Goal: Understand process/instructions: Learn how to perform a task or action

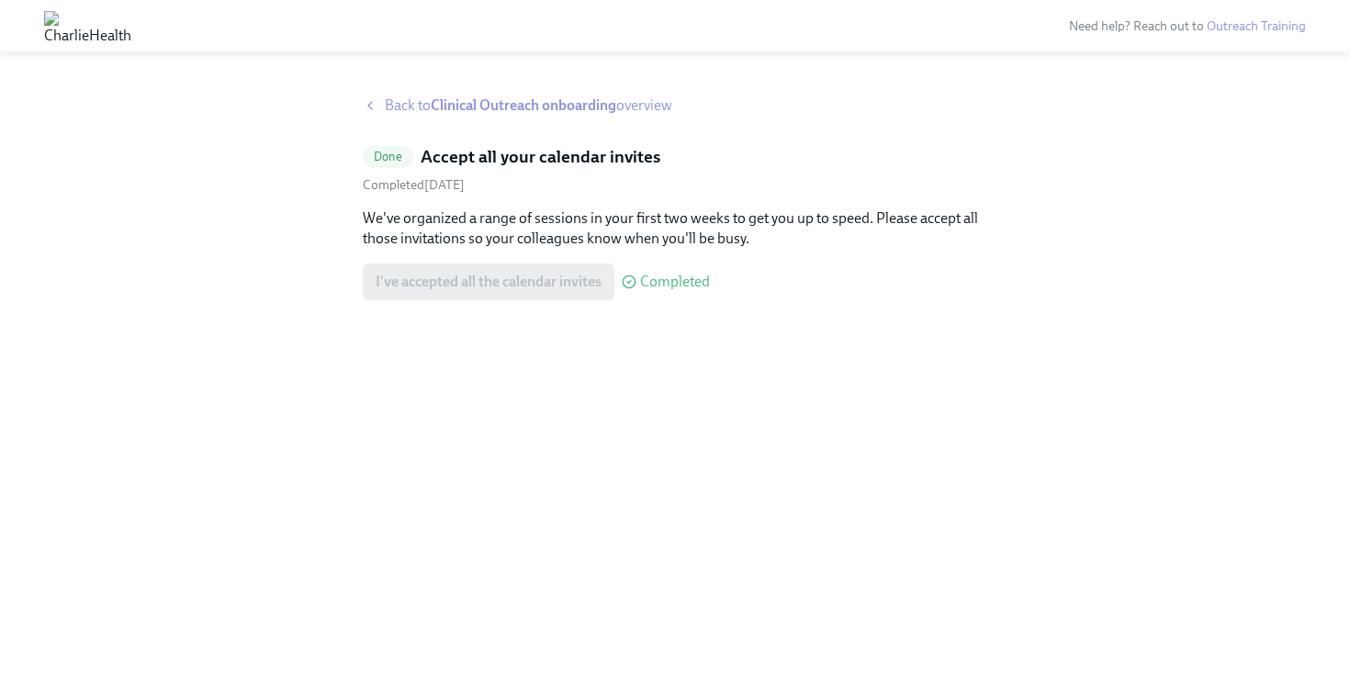
click at [570, 108] on strong "Clinical Outreach onboarding" at bounding box center [523, 104] width 185 height 17
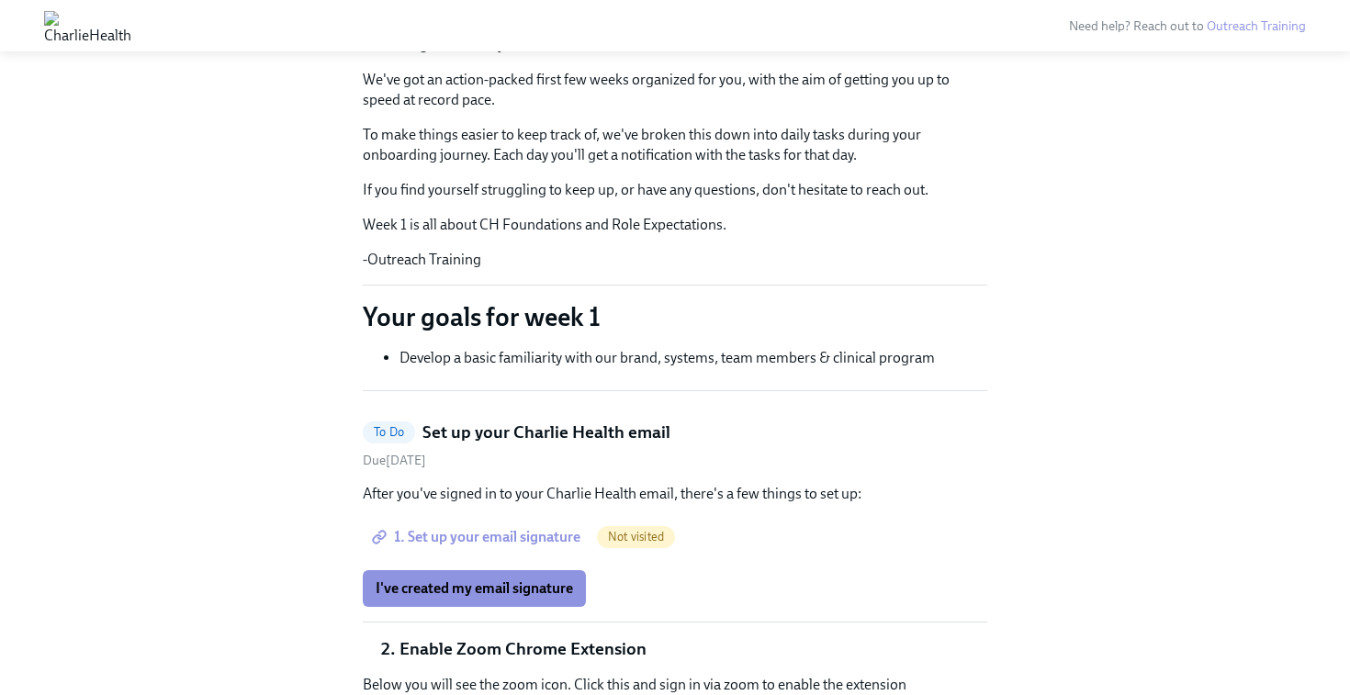
scroll to position [256, 0]
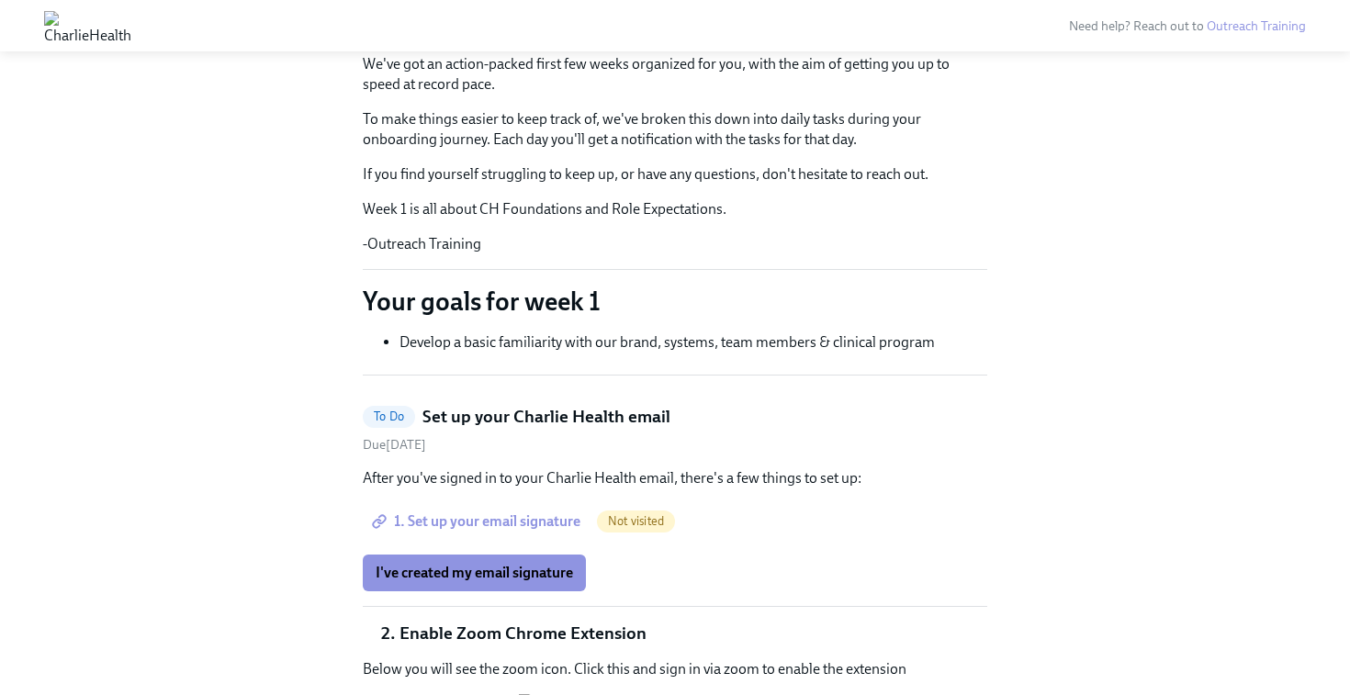
click at [497, 515] on span "1. Set up your email signature" at bounding box center [478, 521] width 205 height 18
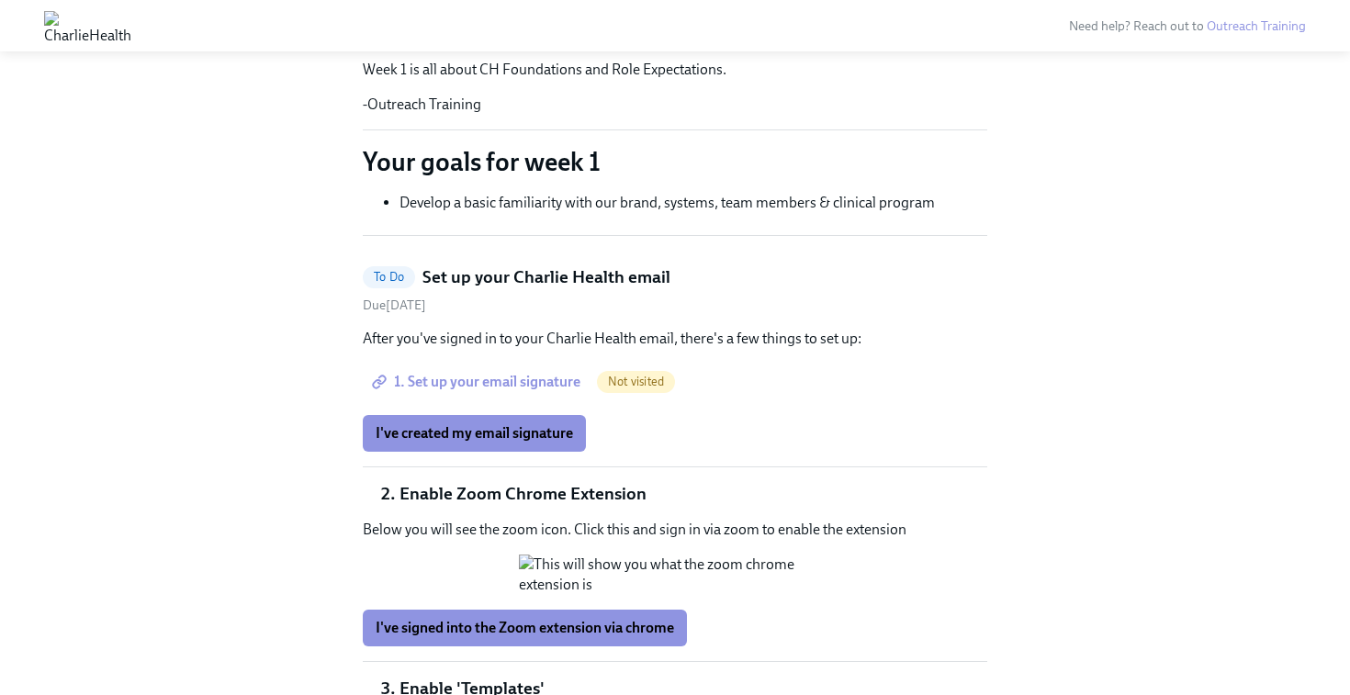
scroll to position [416, 0]
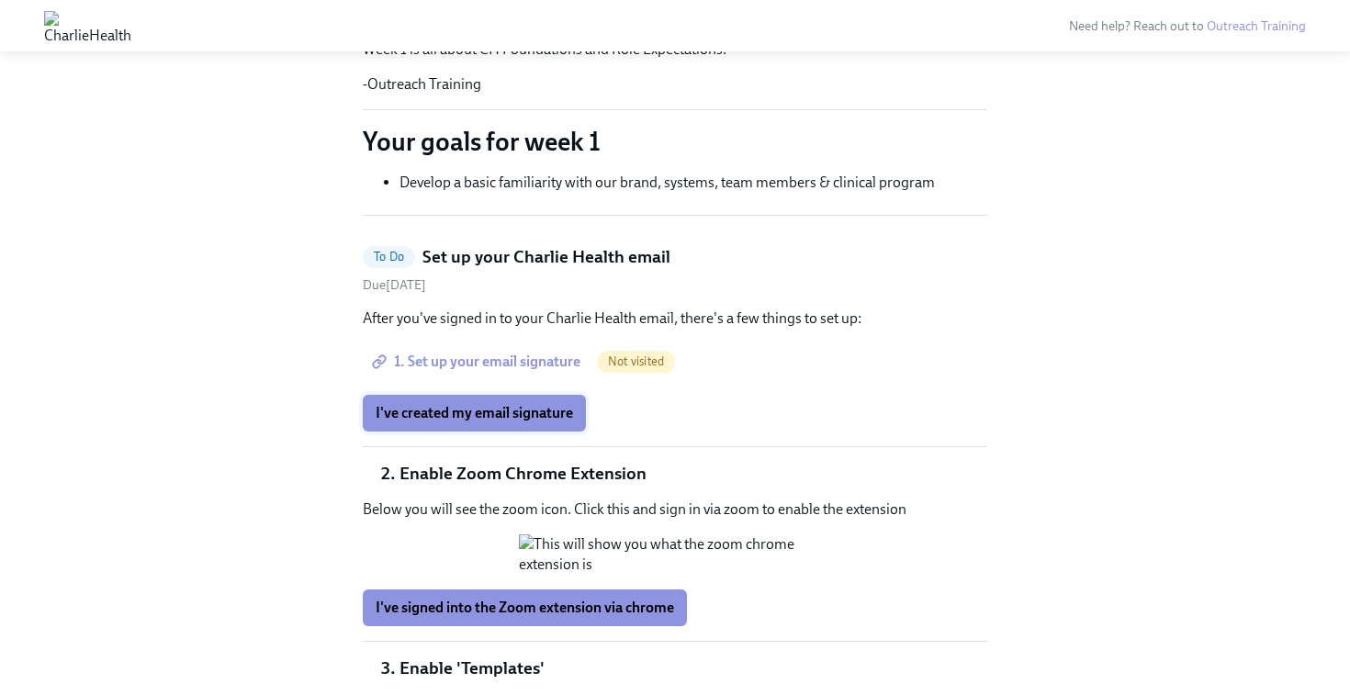
click at [491, 415] on span "I've created my email signature" at bounding box center [474, 413] width 197 height 18
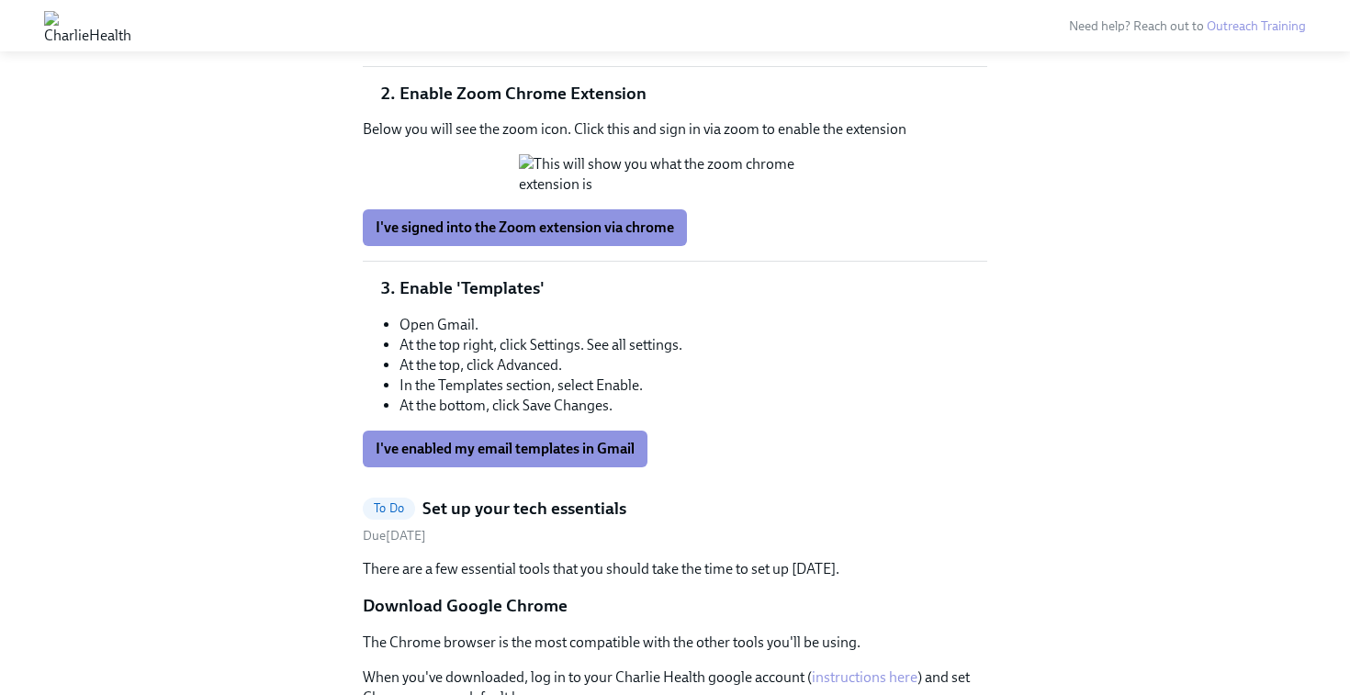
scroll to position [805, 0]
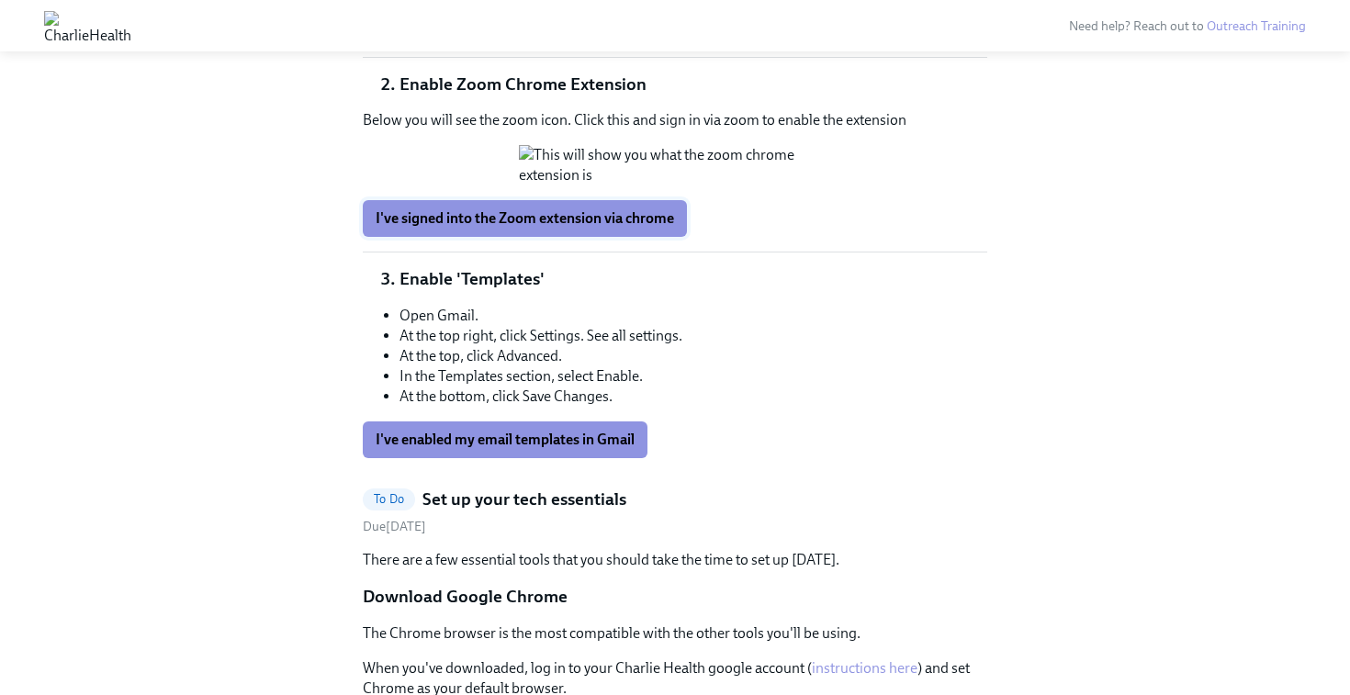
click at [549, 228] on span "I've signed into the Zoom extension via chrome" at bounding box center [525, 218] width 298 height 18
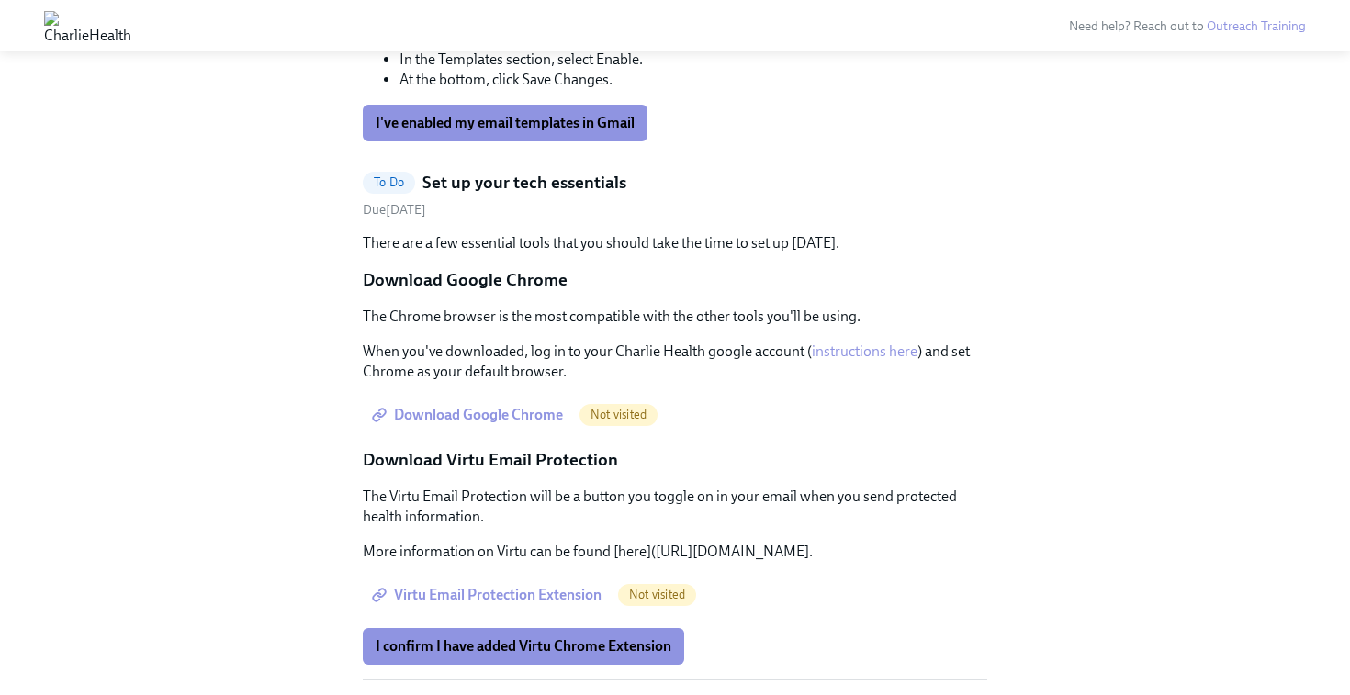
scroll to position [1126, 0]
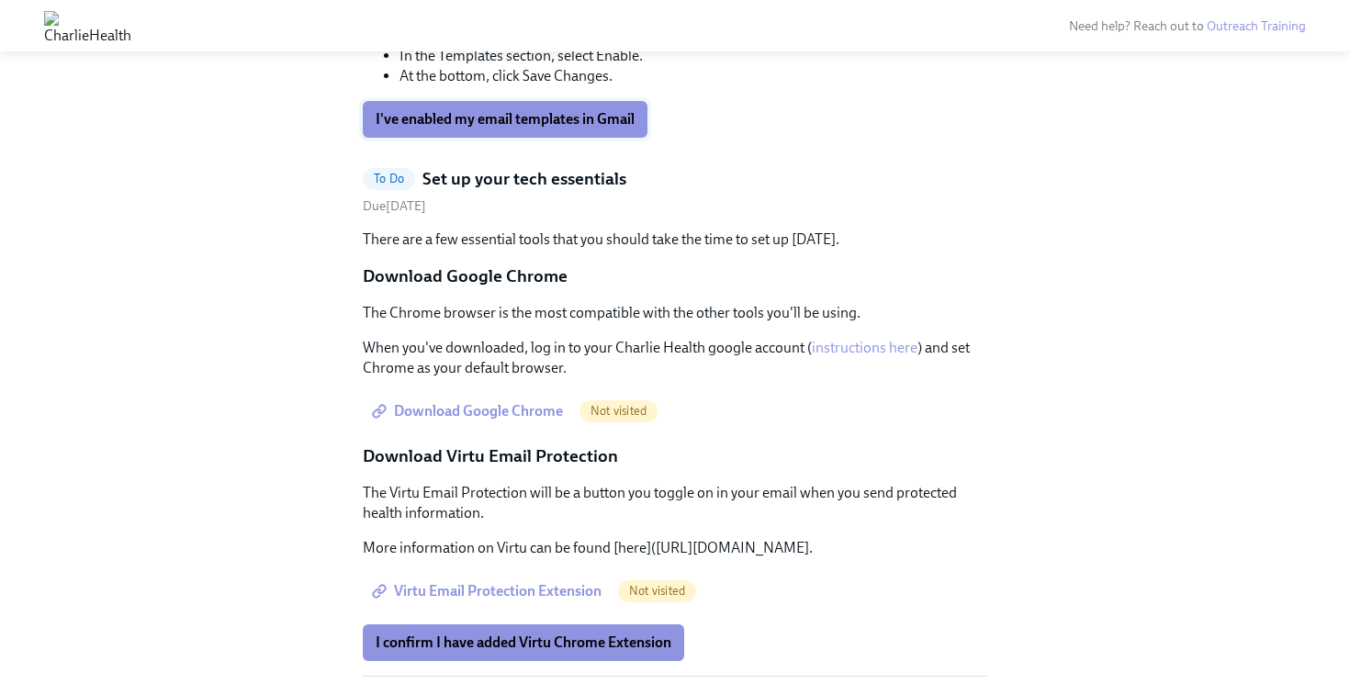
click at [503, 129] on span "I've enabled my email templates in Gmail" at bounding box center [505, 119] width 259 height 18
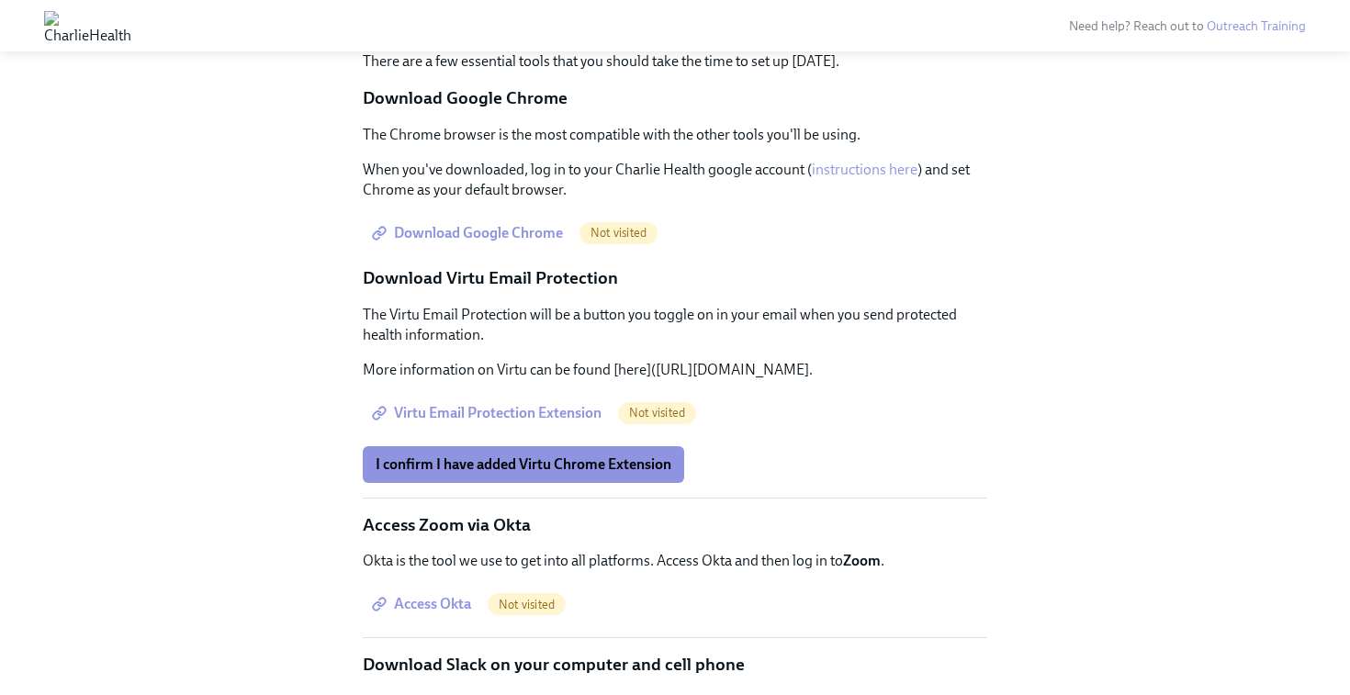
scroll to position [466, 0]
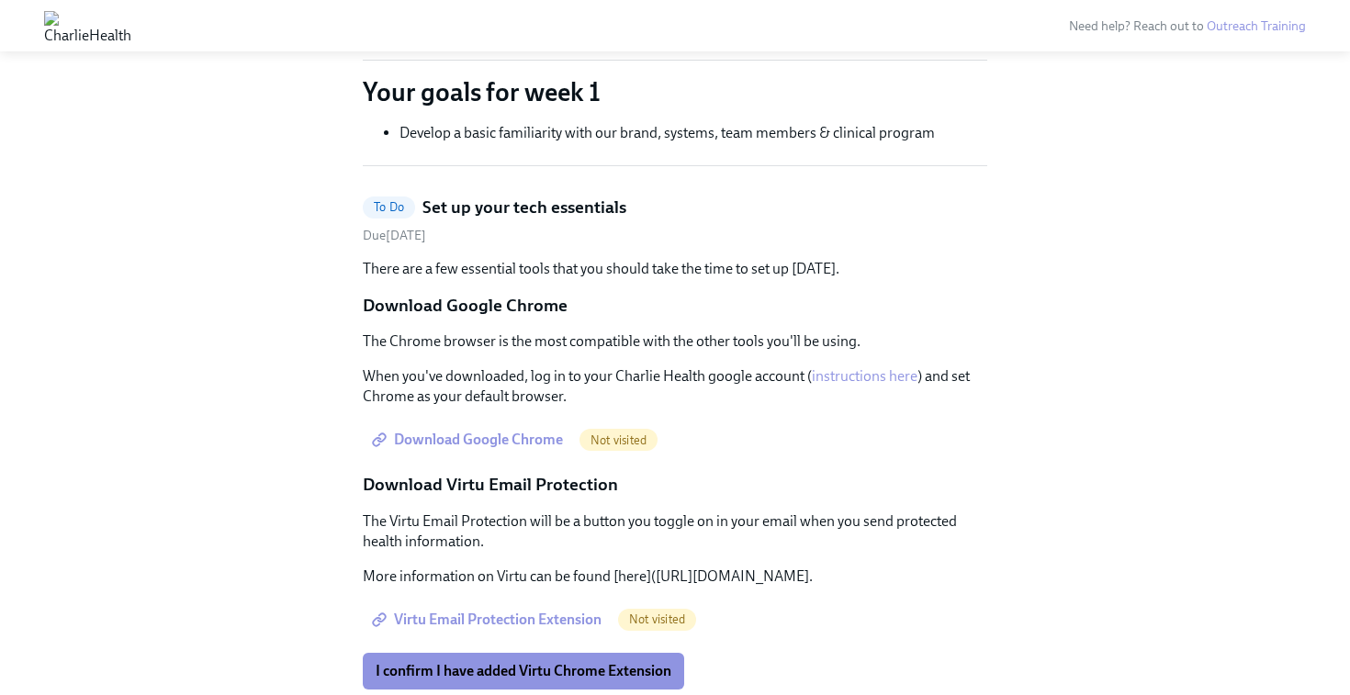
click at [482, 431] on span "Download Google Chrome" at bounding box center [469, 440] width 187 height 18
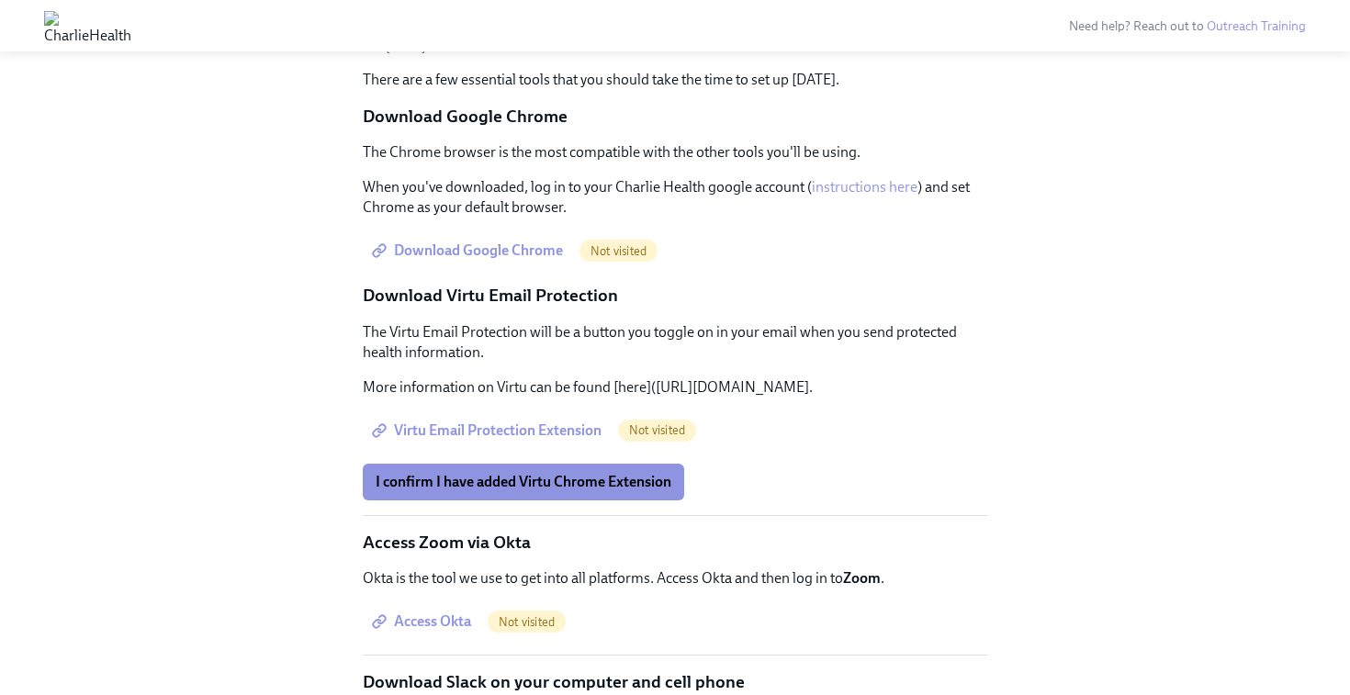
scroll to position [689, 0]
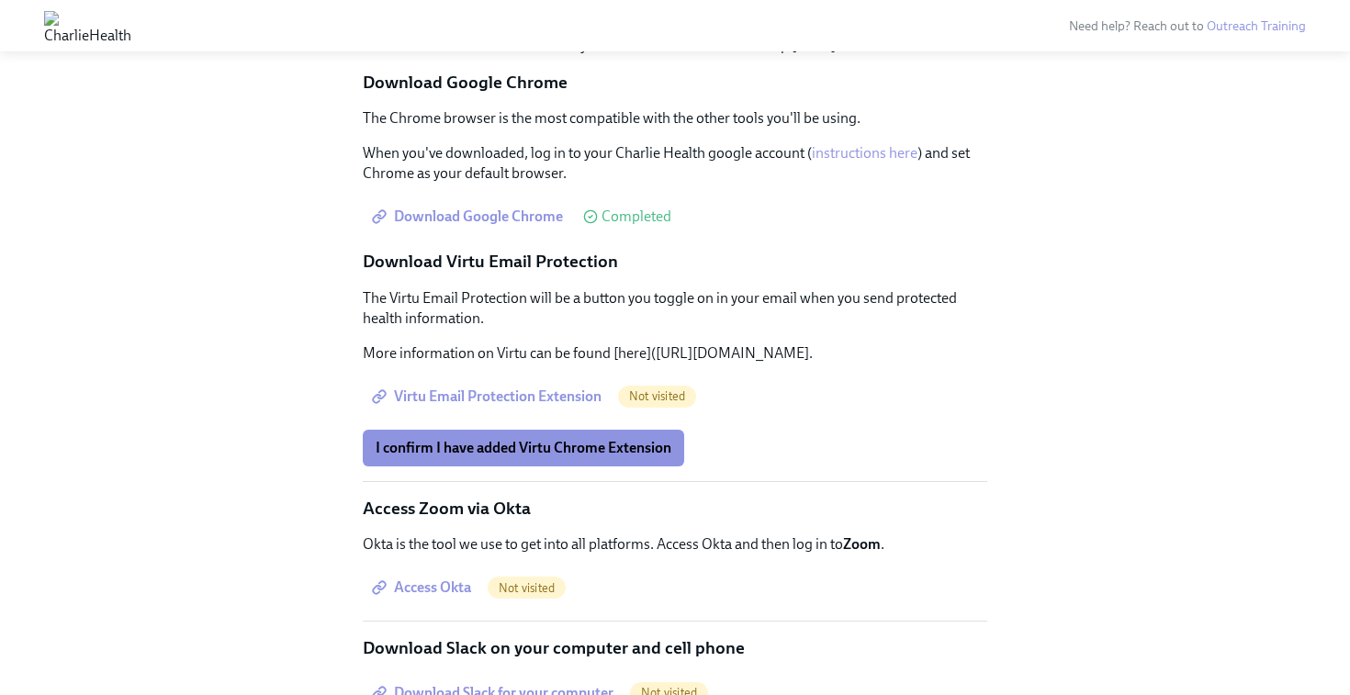
click at [514, 406] on span "Virtu Email Protection Extension" at bounding box center [489, 396] width 226 height 18
click at [509, 457] on span "I confirm I have added Virtu Chrome Extension" at bounding box center [524, 448] width 296 height 18
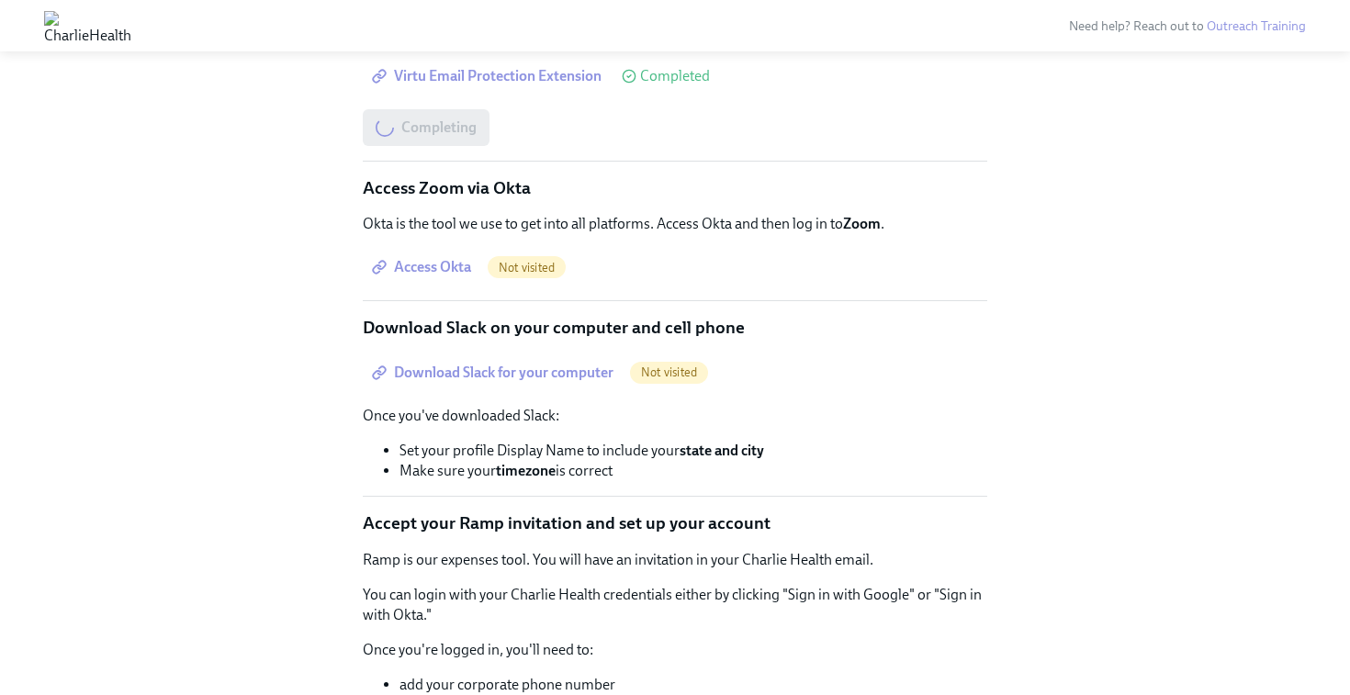
scroll to position [1017, 0]
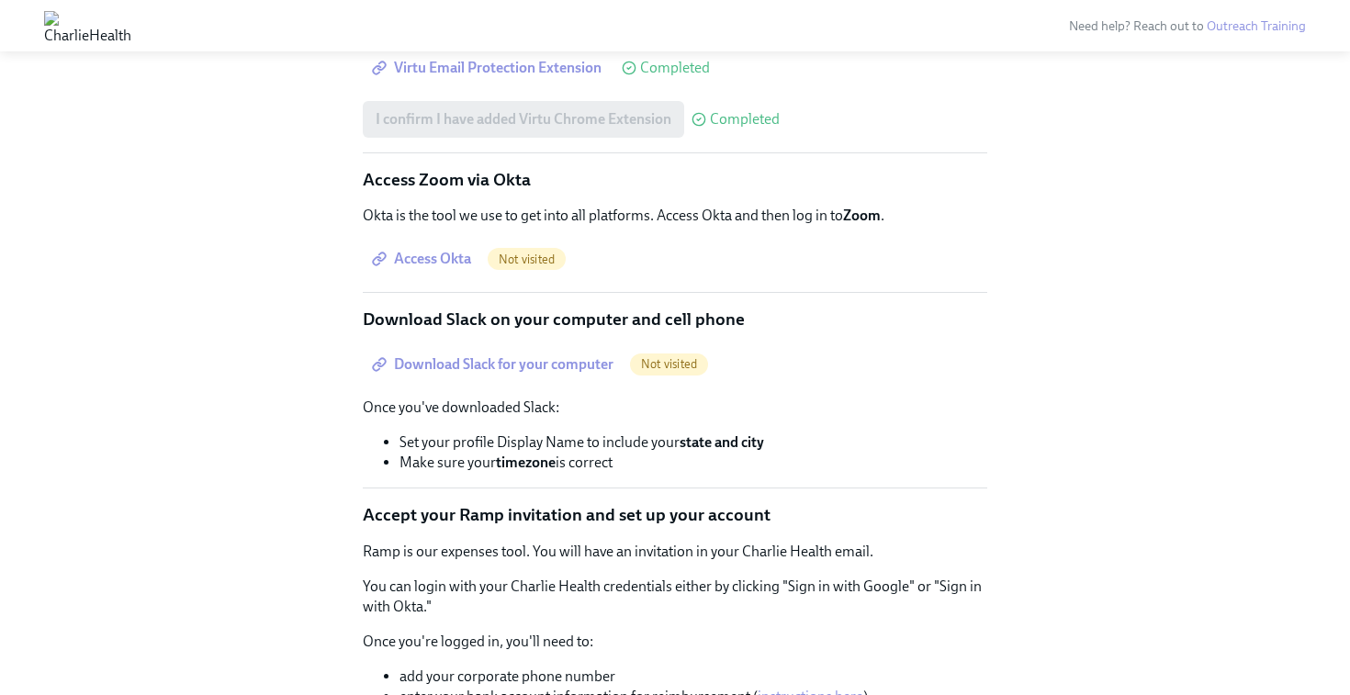
click at [421, 268] on span "Access Okta" at bounding box center [423, 259] width 95 height 18
click at [498, 374] on span "Download Slack for your computer" at bounding box center [495, 364] width 238 height 18
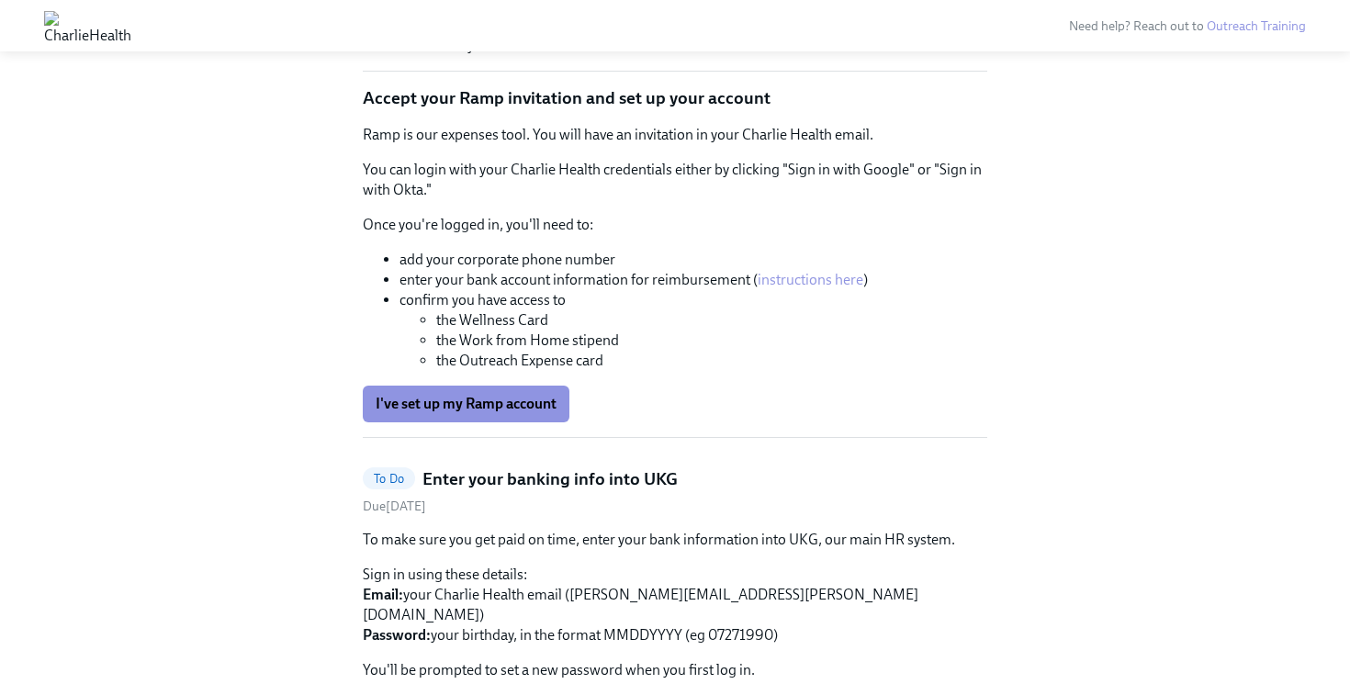
scroll to position [1439, 0]
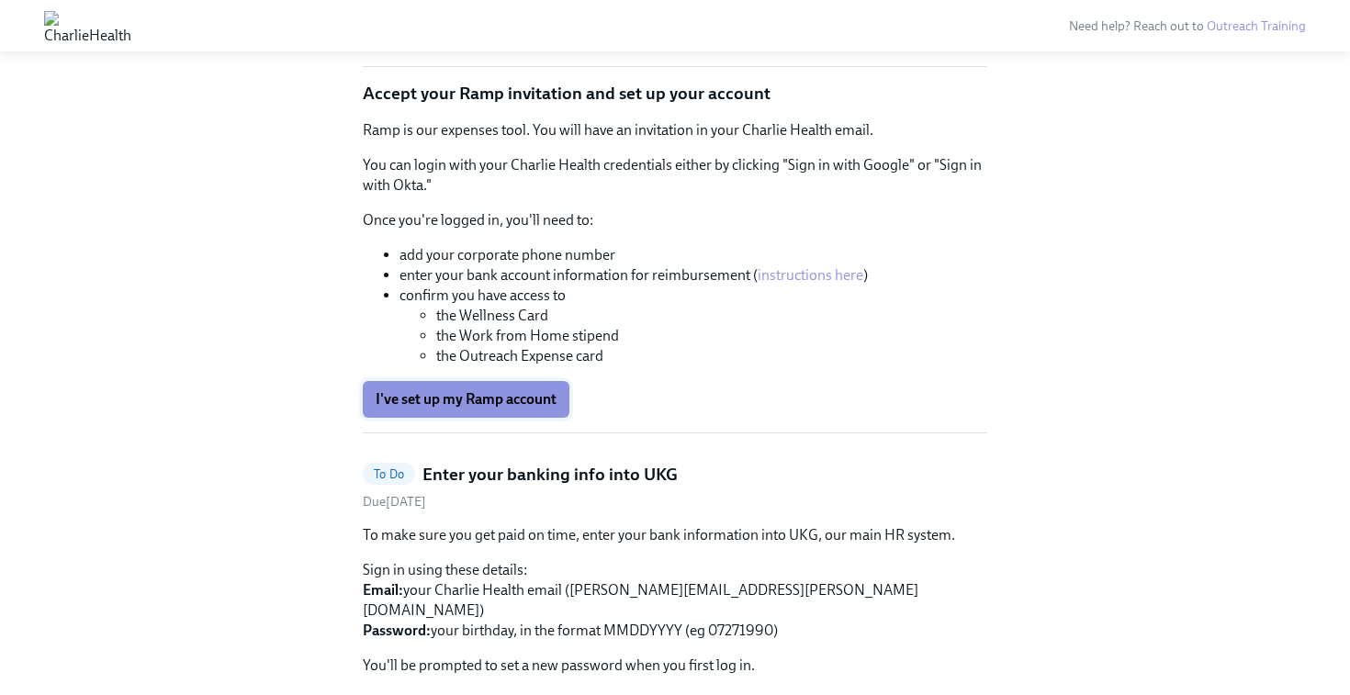
click at [504, 409] on span "I've set up my Ramp account" at bounding box center [466, 399] width 181 height 18
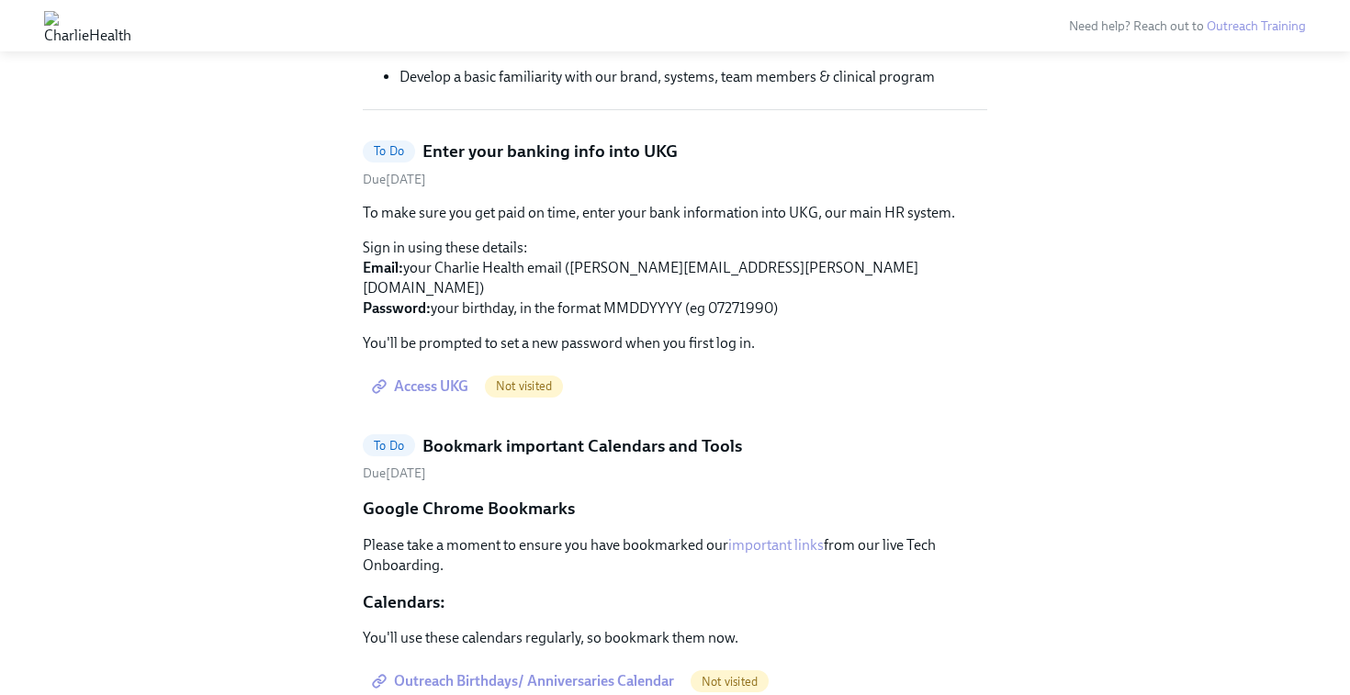
scroll to position [525, 0]
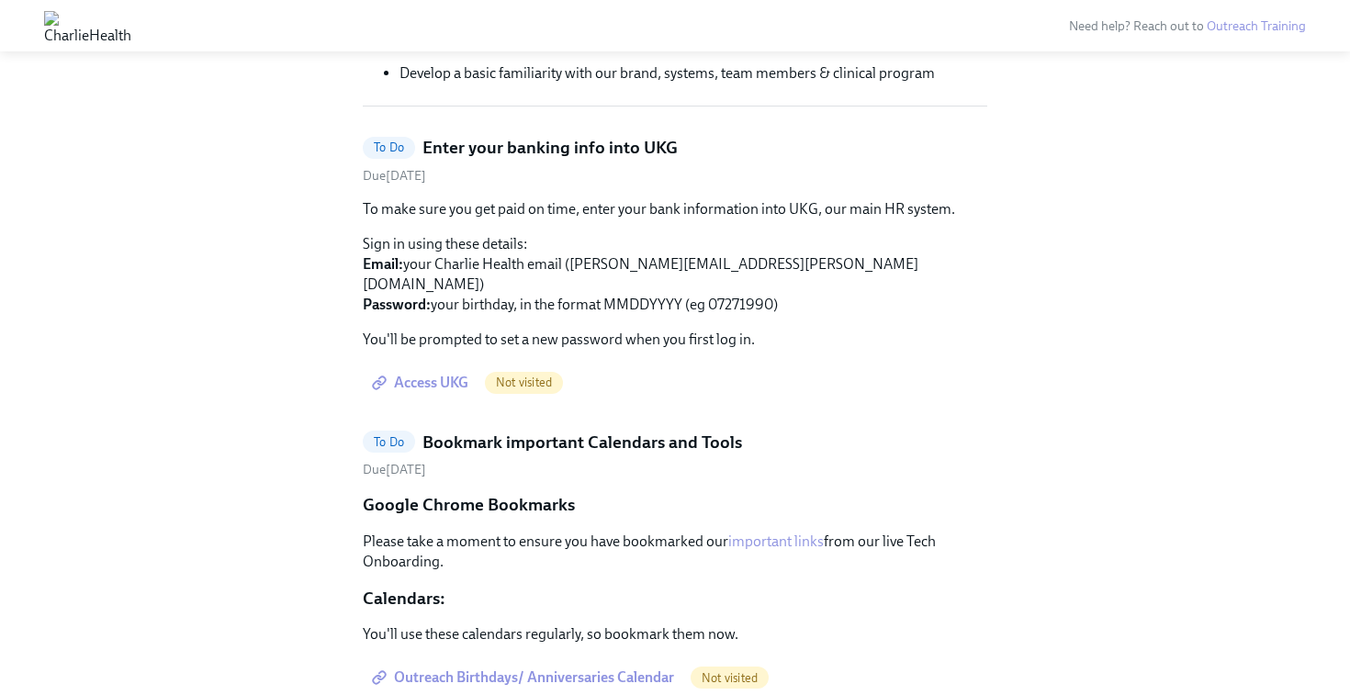
click at [434, 374] on span "Access UKG" at bounding box center [422, 383] width 93 height 18
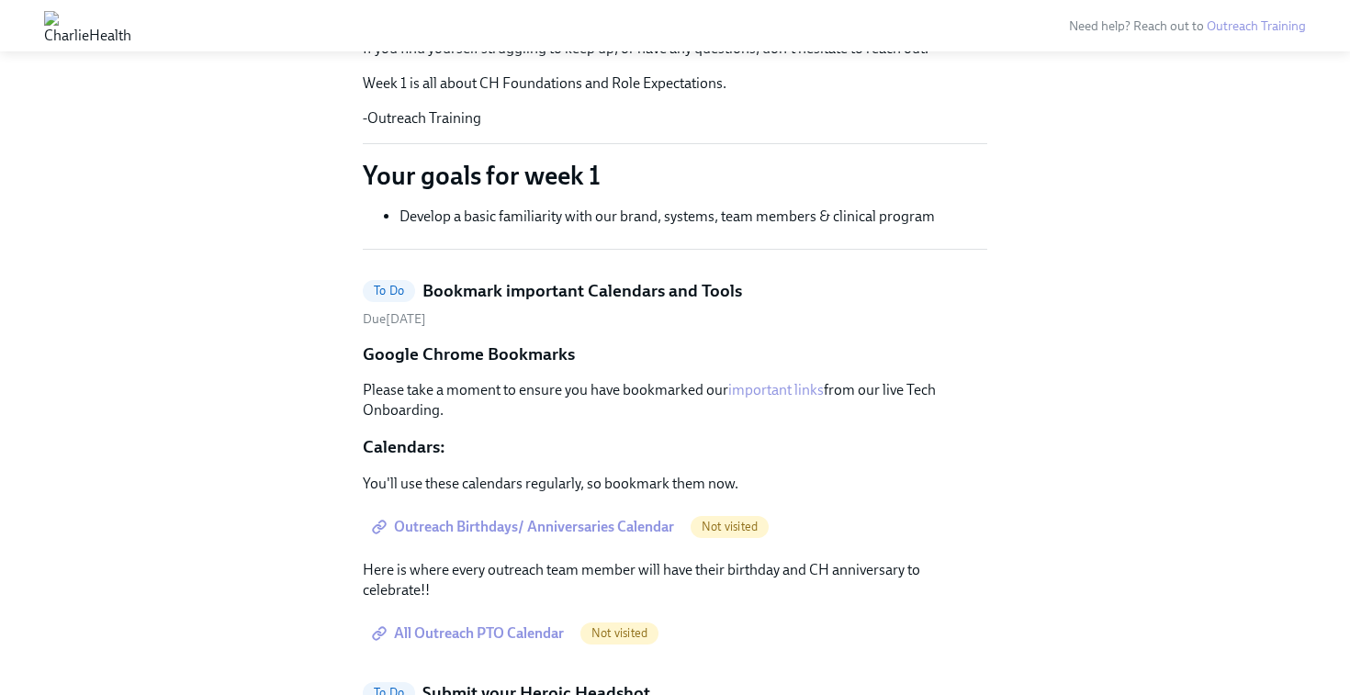
scroll to position [419, 0]
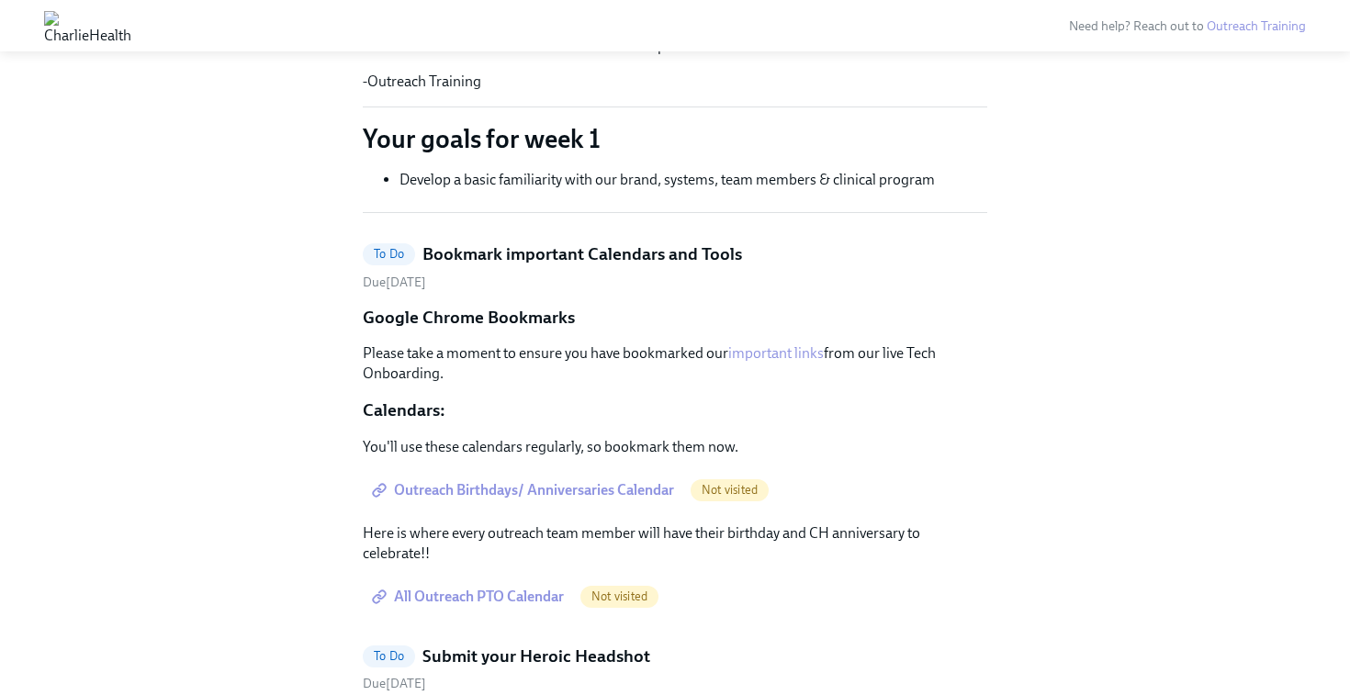
click at [553, 489] on span "Outreach Birthdays/ Anniversaries Calendar" at bounding box center [525, 490] width 298 height 18
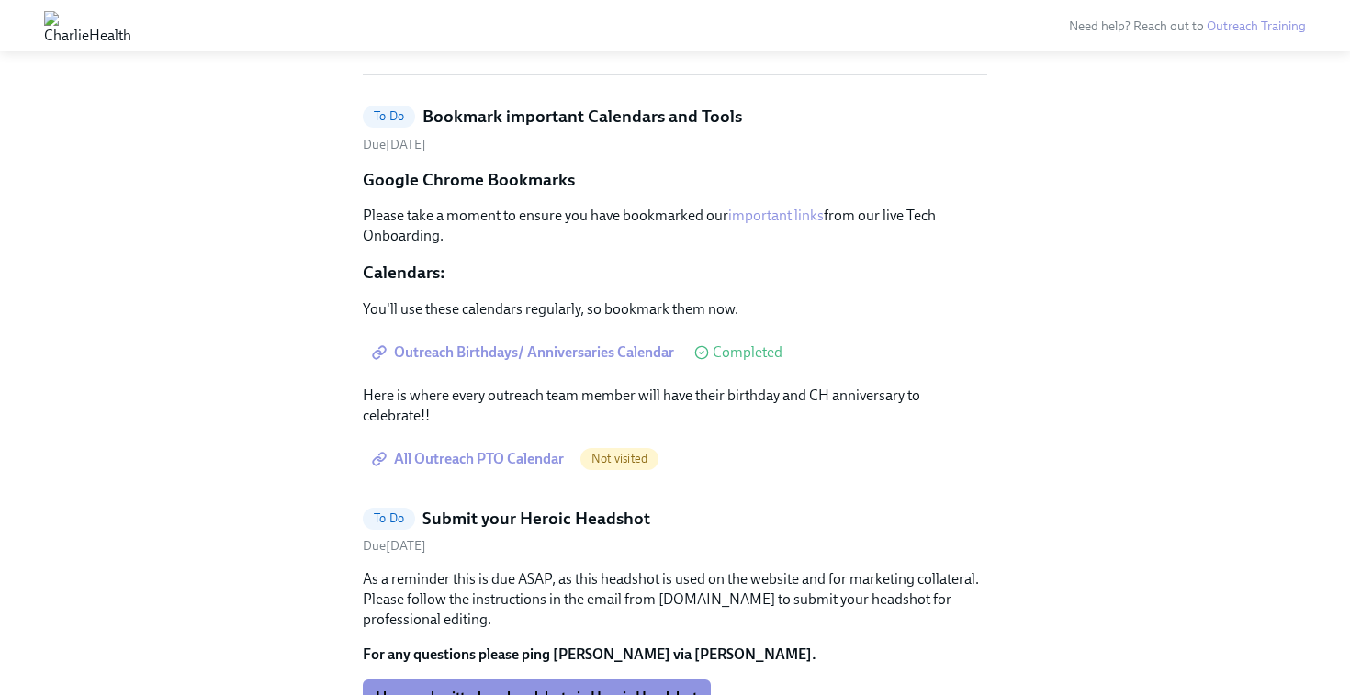
scroll to position [562, 0]
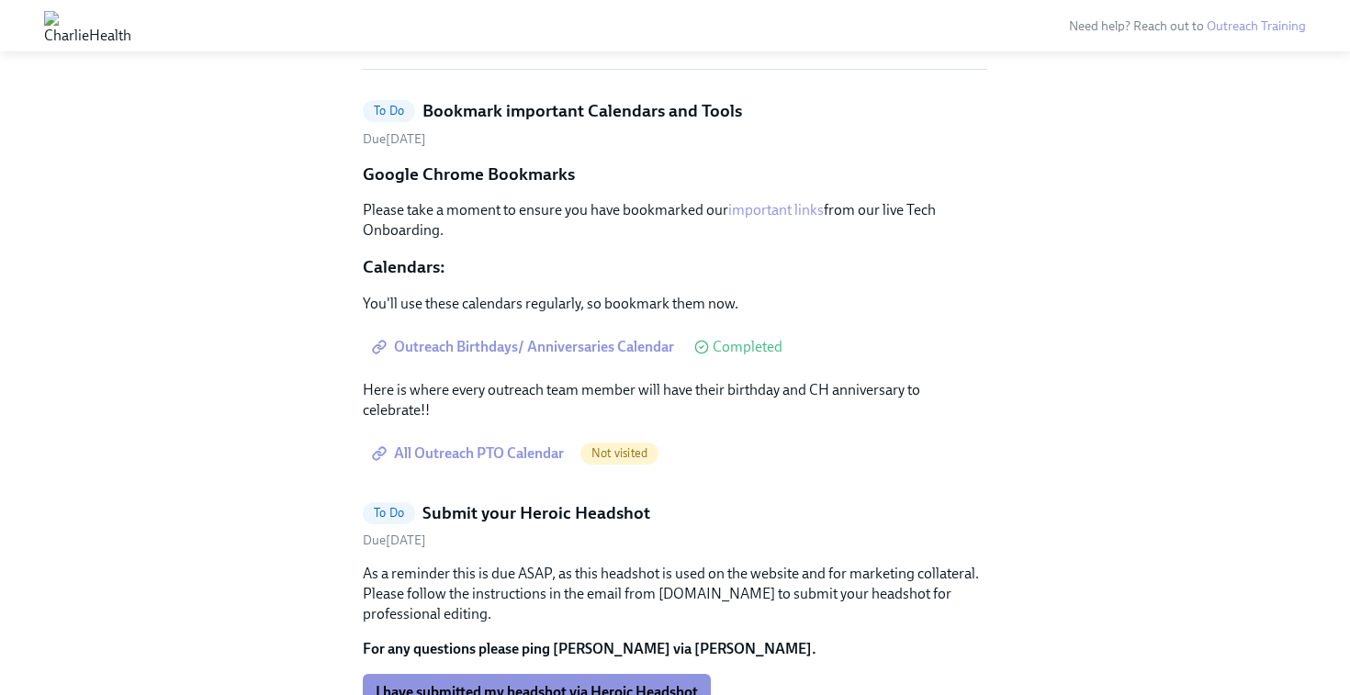
click at [485, 466] on link "All Outreach PTO Calendar" at bounding box center [470, 453] width 214 height 37
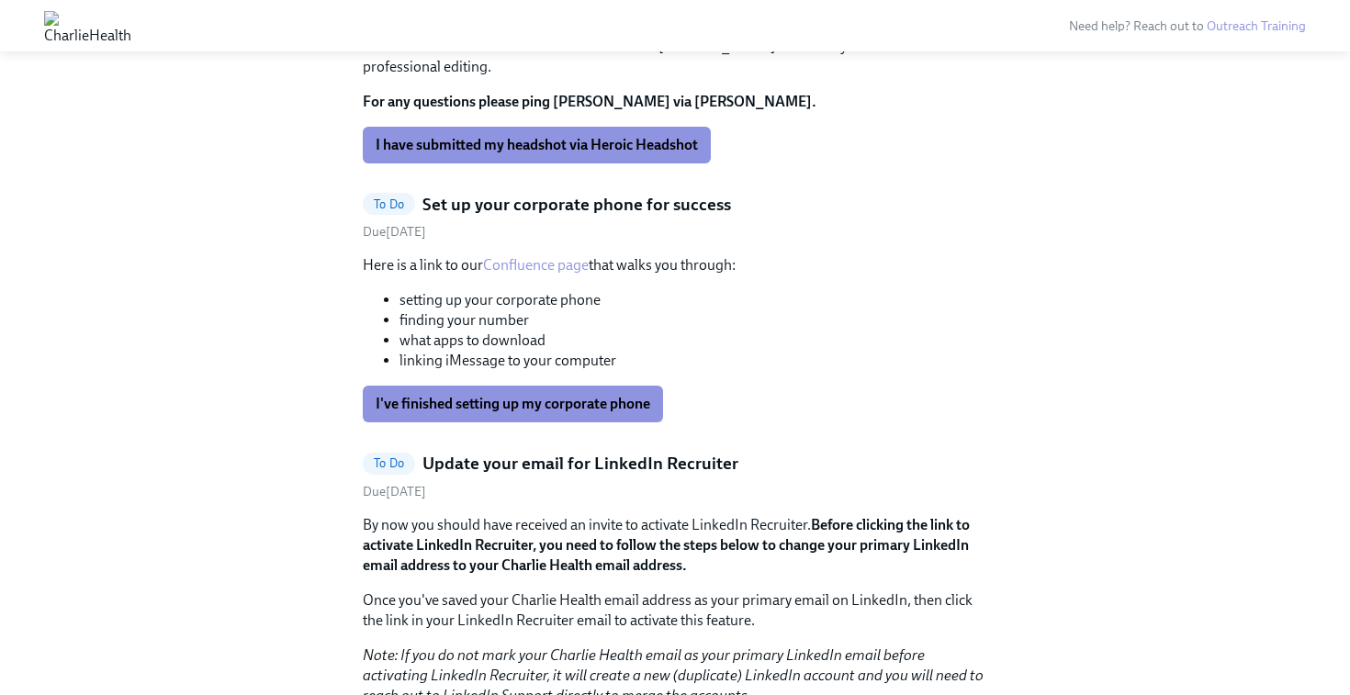
scroll to position [712, 0]
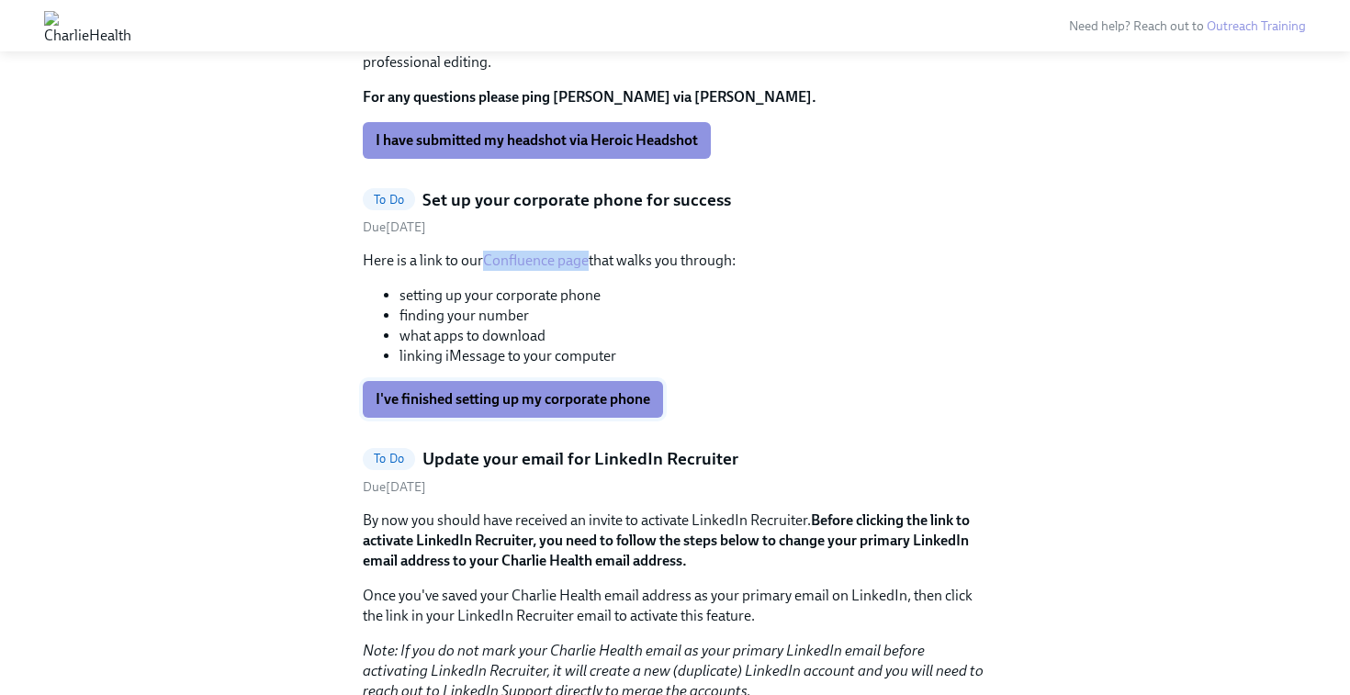
click at [560, 400] on span "I've finished setting up my corporate phone" at bounding box center [513, 399] width 275 height 18
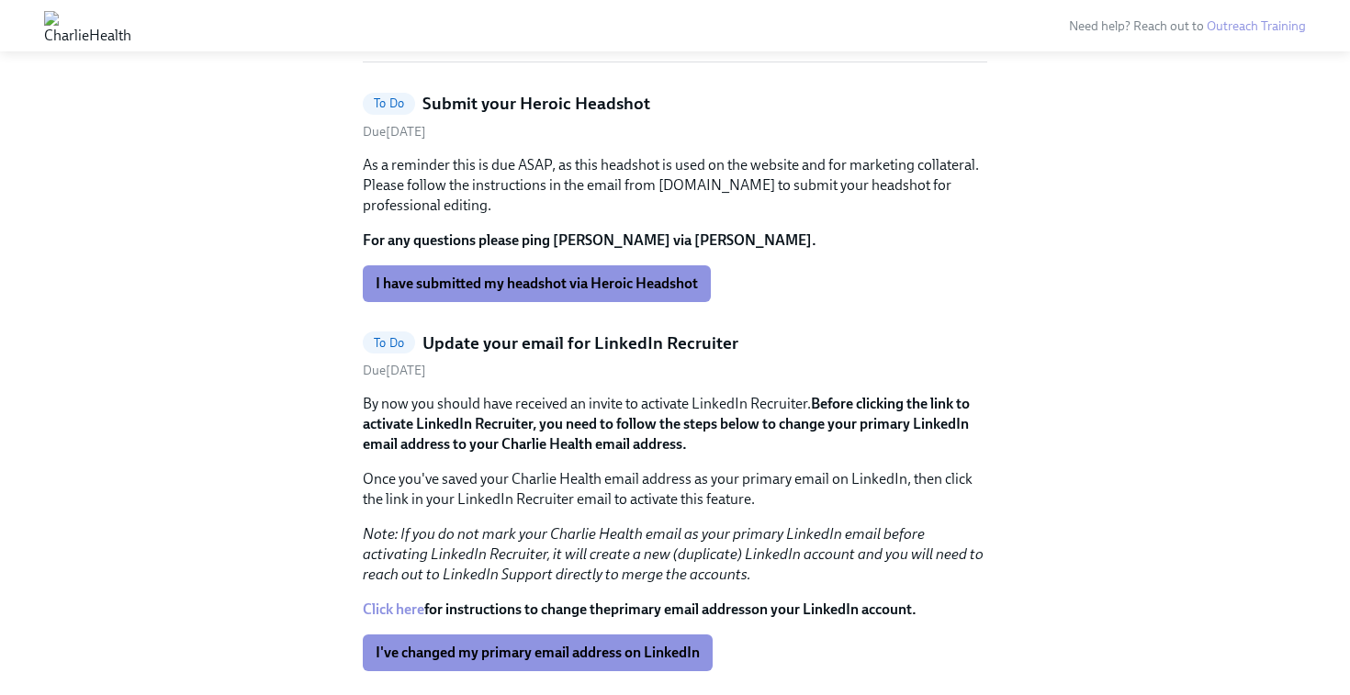
scroll to position [573, 0]
